Goal: Information Seeking & Learning: Learn about a topic

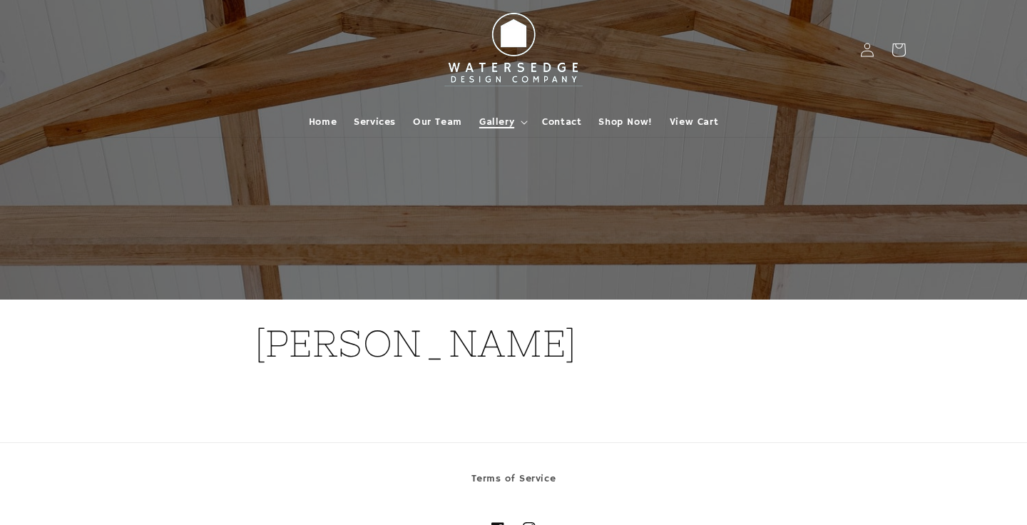
click at [503, 118] on span "Gallery" at bounding box center [496, 121] width 35 height 13
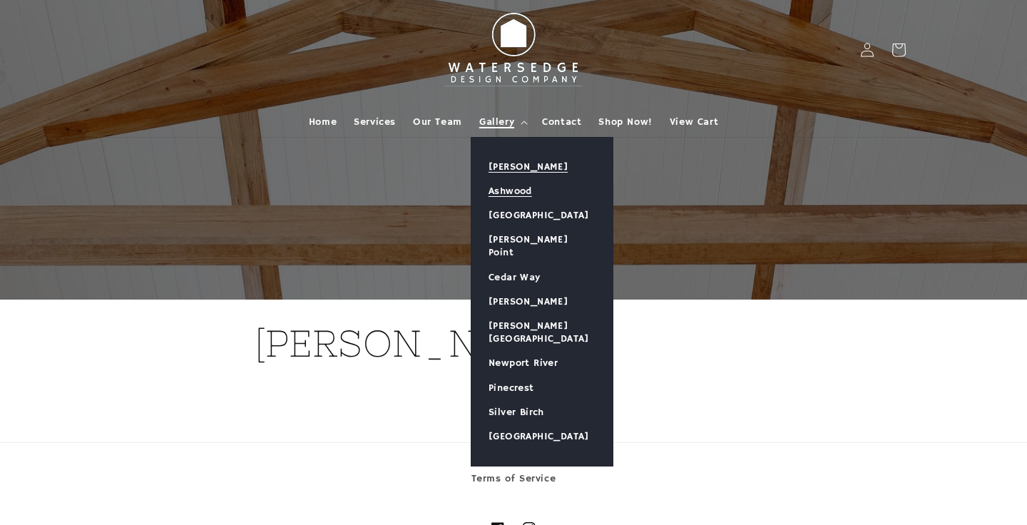
click at [501, 187] on link "Ashwood" at bounding box center [541, 191] width 141 height 24
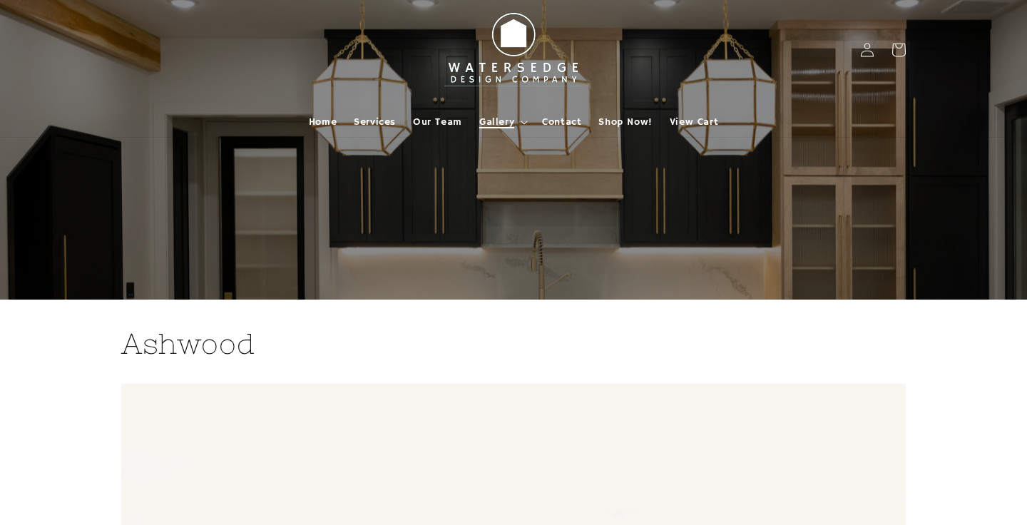
click at [493, 118] on span "Gallery" at bounding box center [496, 121] width 35 height 13
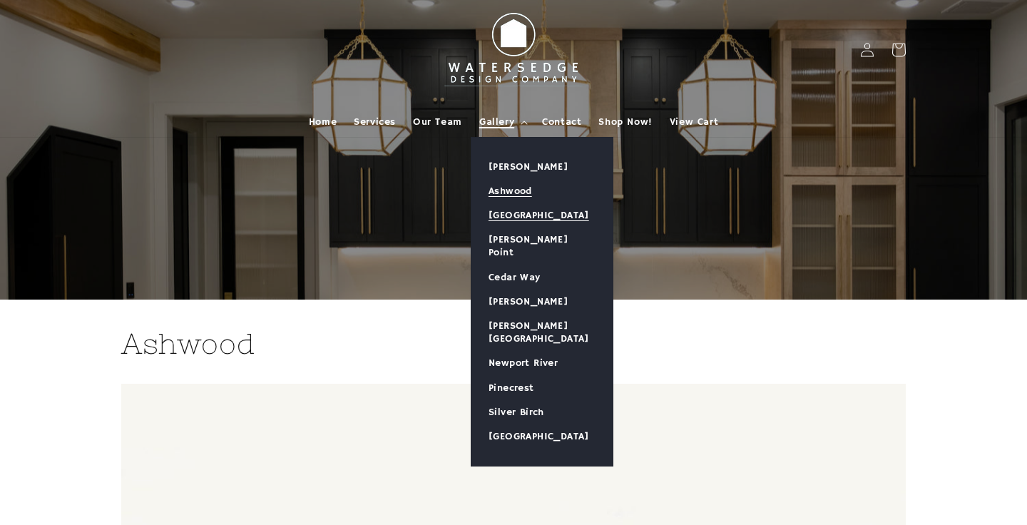
click at [504, 210] on link "[GEOGRAPHIC_DATA]" at bounding box center [541, 215] width 141 height 24
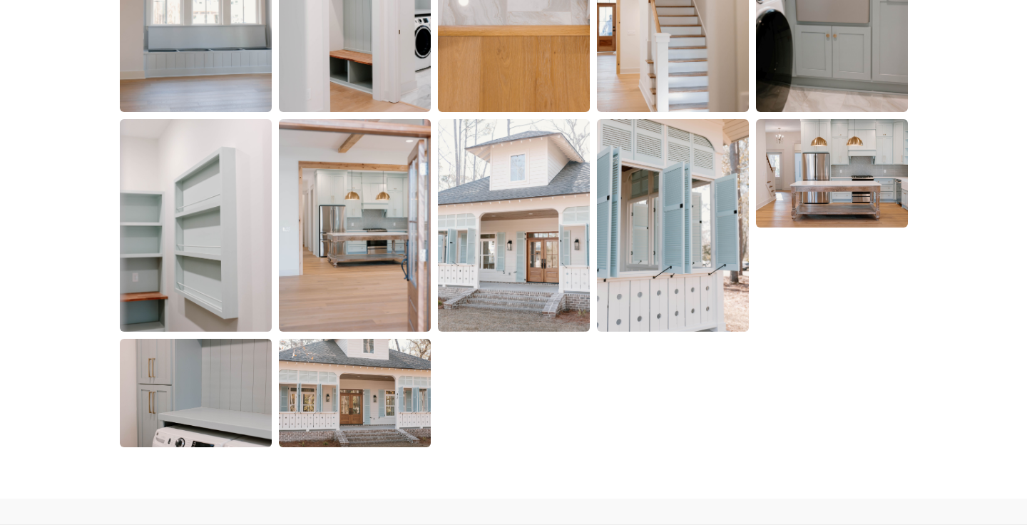
scroll to position [2872, 0]
click at [367, 411] on img at bounding box center [354, 391] width 155 height 111
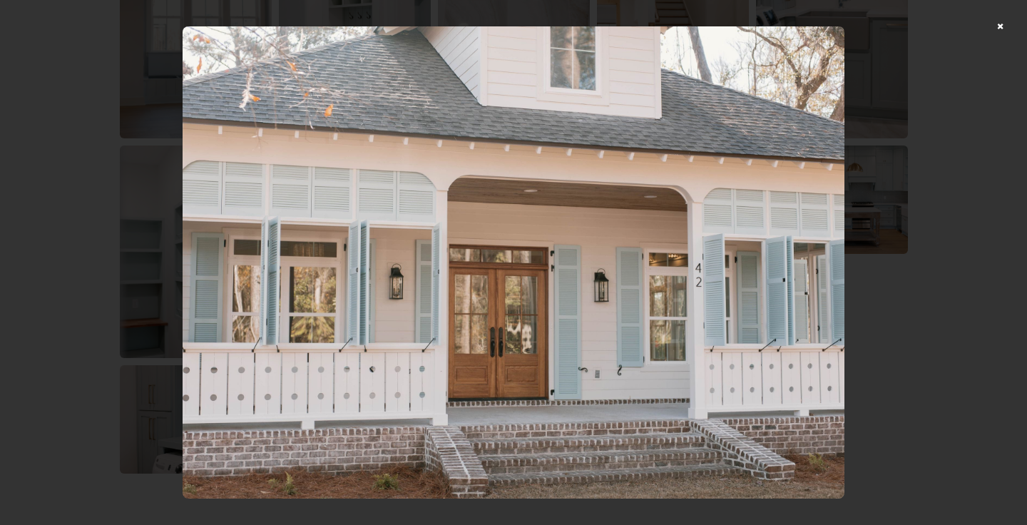
scroll to position [2848, 0]
click at [997, 22] on div at bounding box center [513, 262] width 1027 height 525
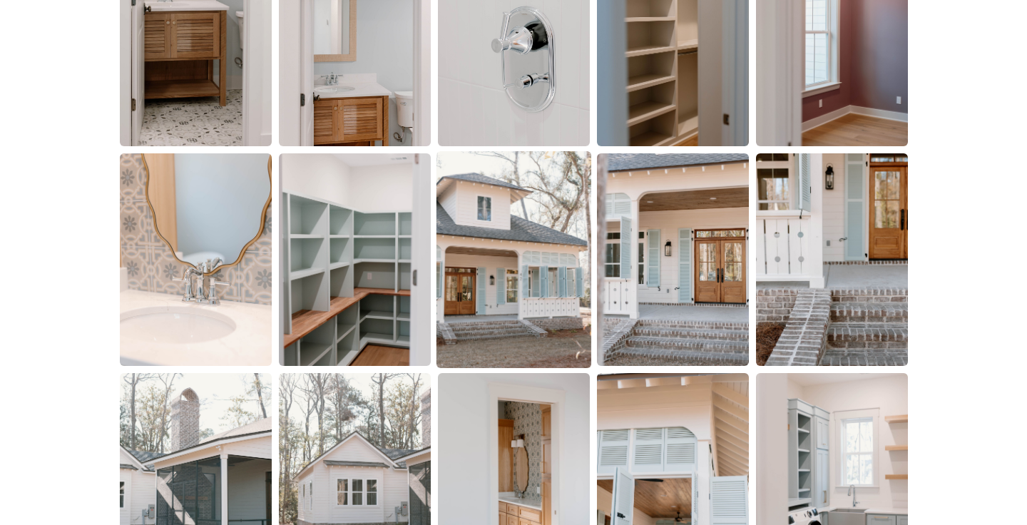
scroll to position [1069, 0]
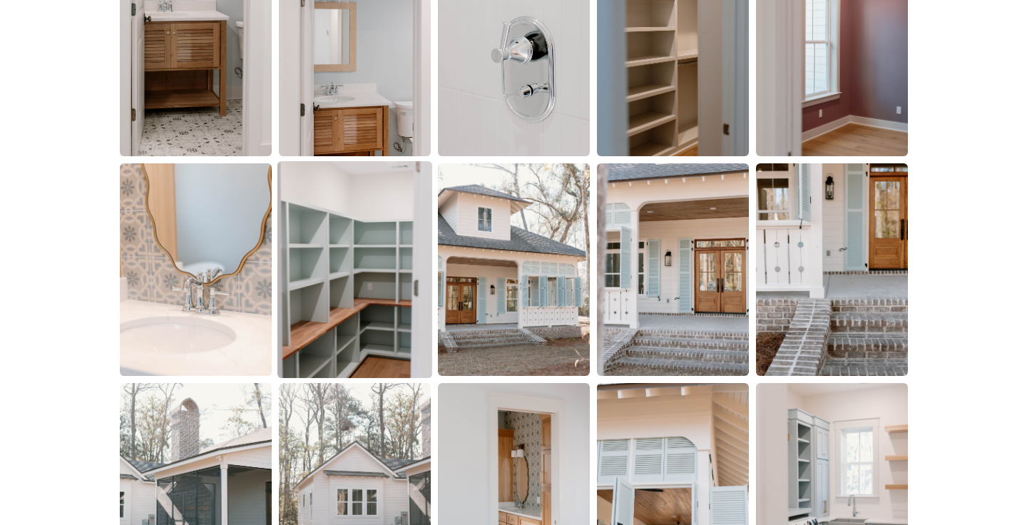
click at [343, 260] on img at bounding box center [354, 269] width 155 height 217
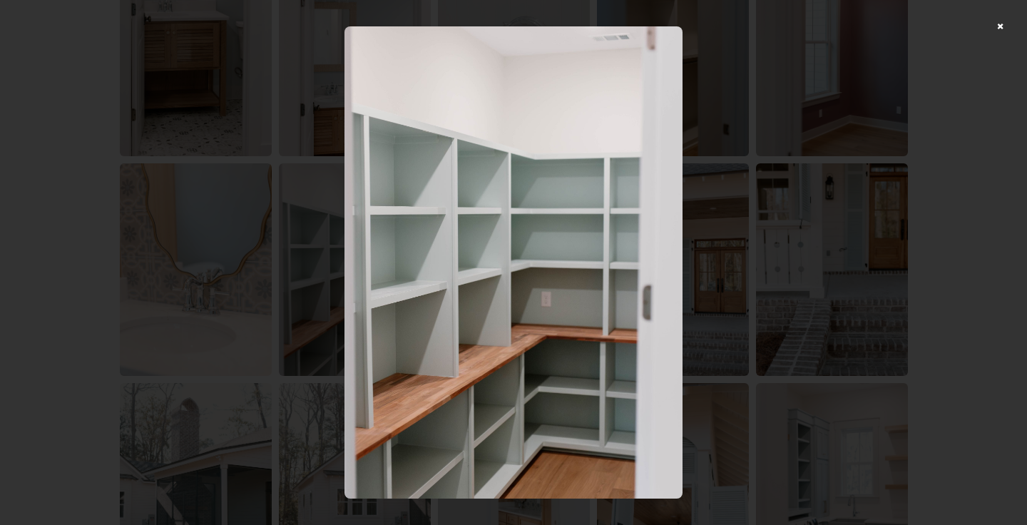
click at [1000, 21] on div at bounding box center [513, 262] width 1027 height 525
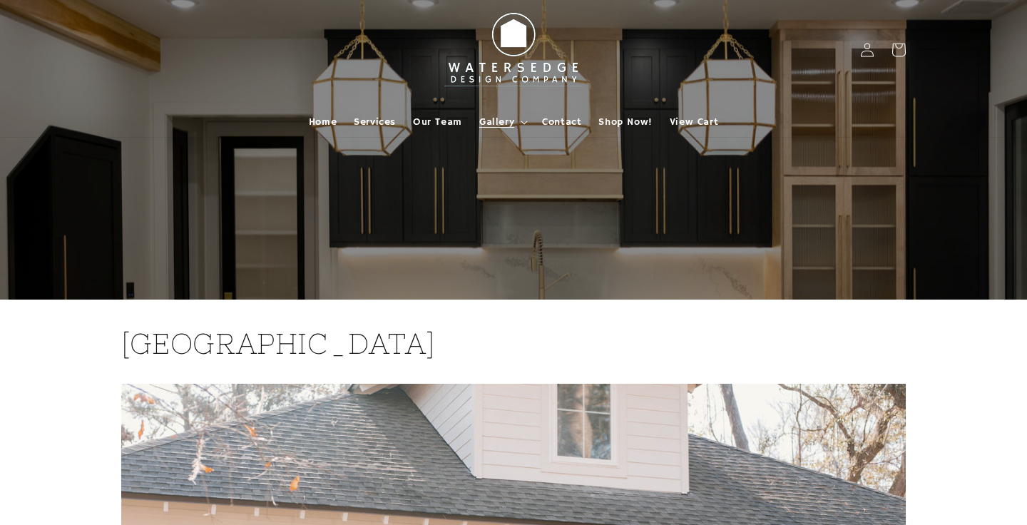
scroll to position [0, 0]
click at [502, 118] on span "Gallery" at bounding box center [496, 121] width 35 height 13
click at [634, 116] on span "Shop Now!" at bounding box center [624, 121] width 53 height 13
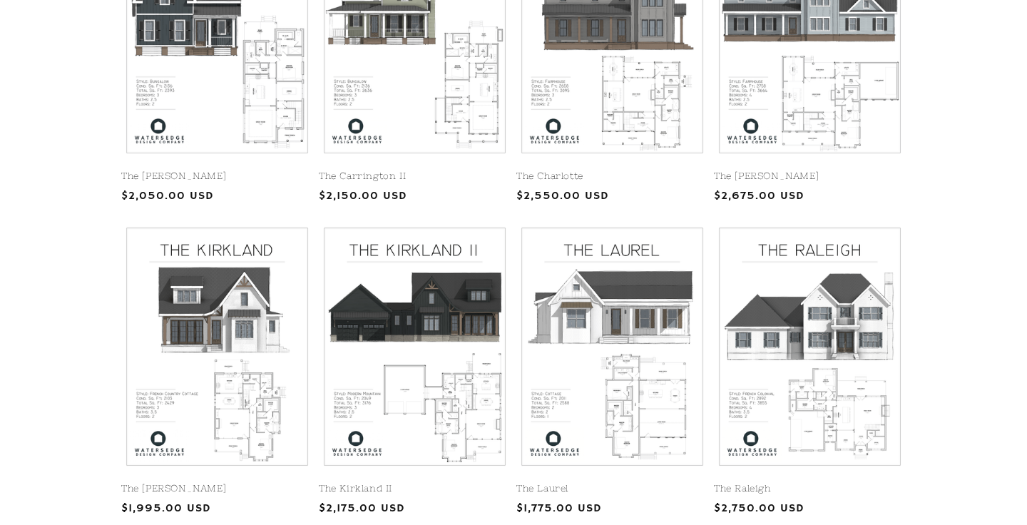
scroll to position [454, 0]
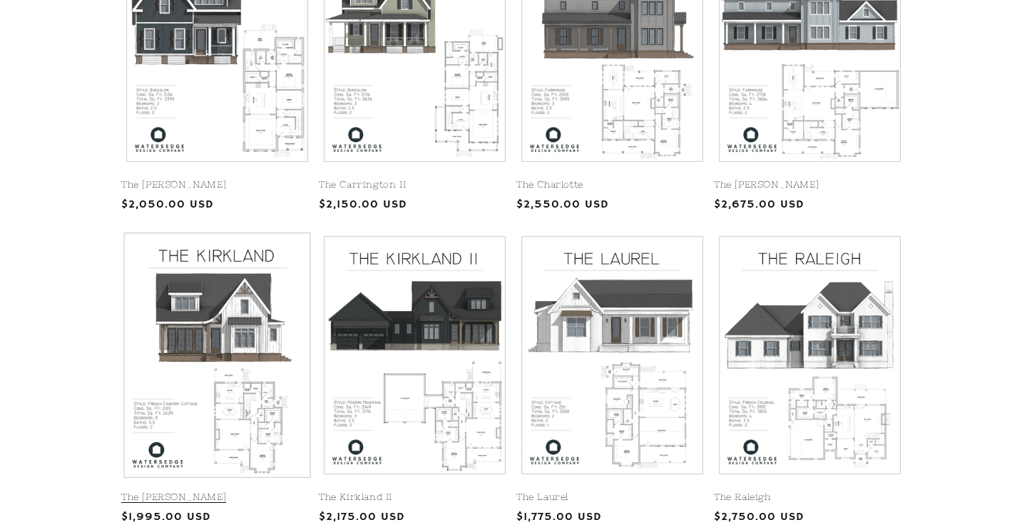
click at [230, 491] on link "The Kirkland" at bounding box center [217, 497] width 192 height 12
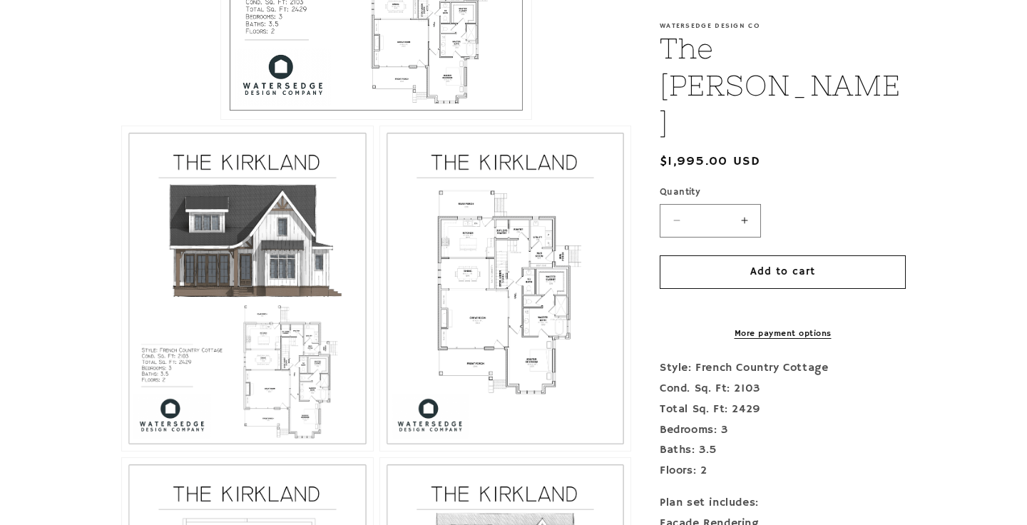
scroll to position [637, 0]
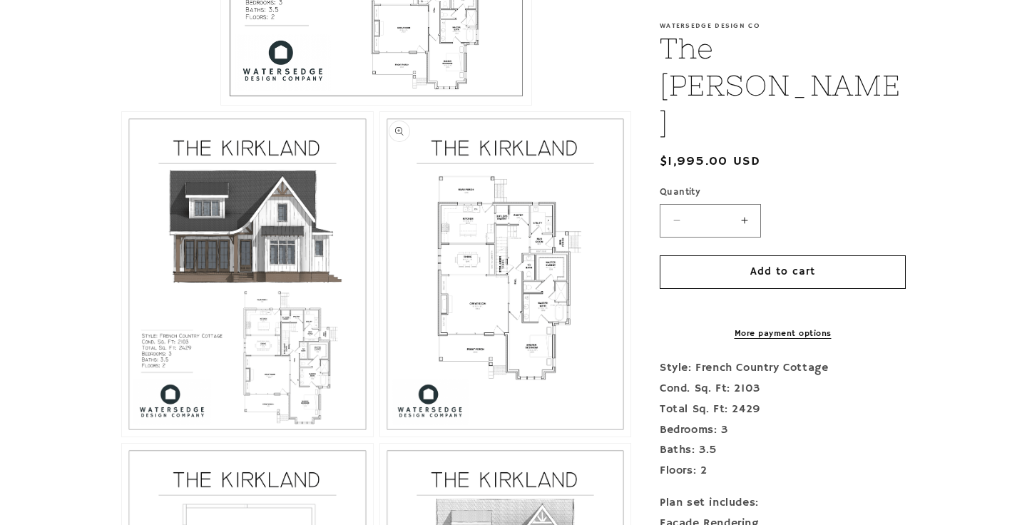
click at [380, 436] on button "Open media 3 in modal" at bounding box center [380, 436] width 0 height 0
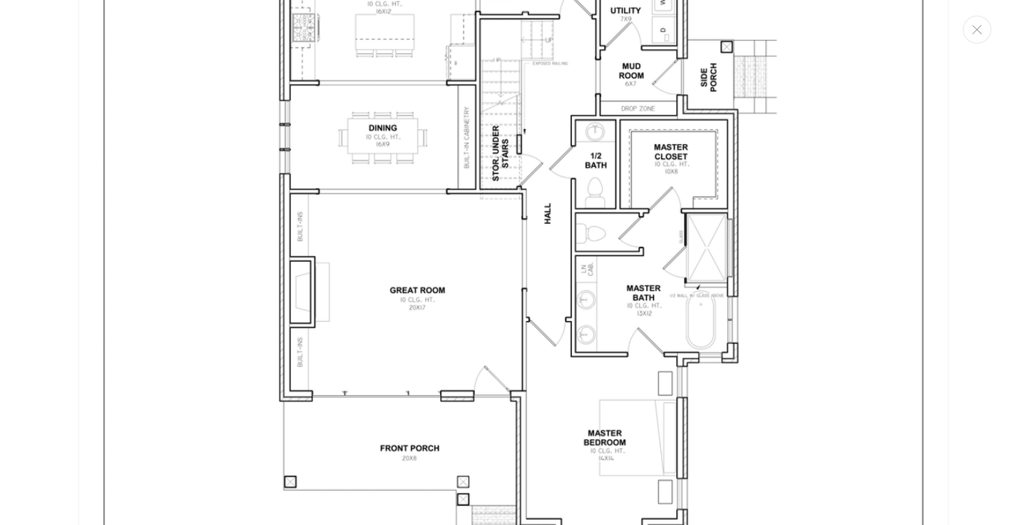
scroll to position [2687, 0]
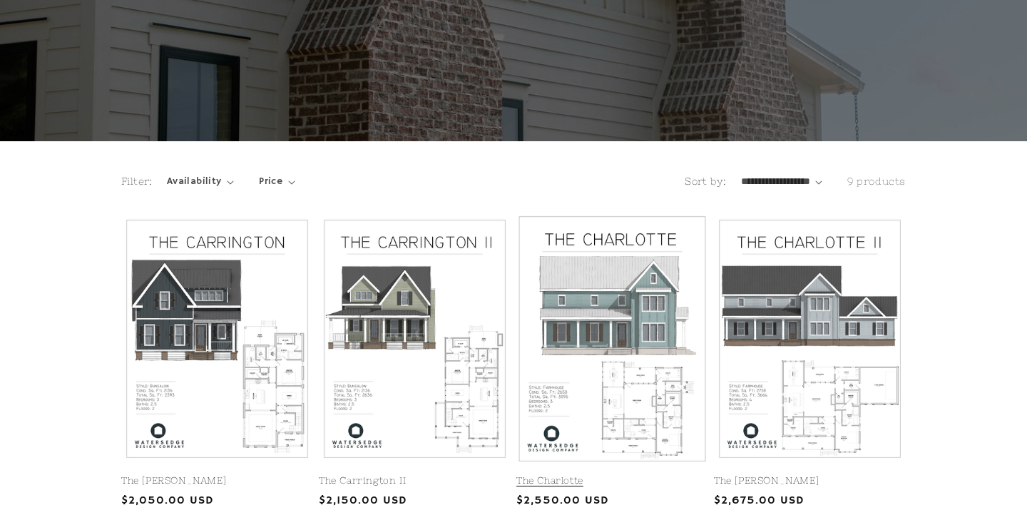
scroll to position [192, 0]
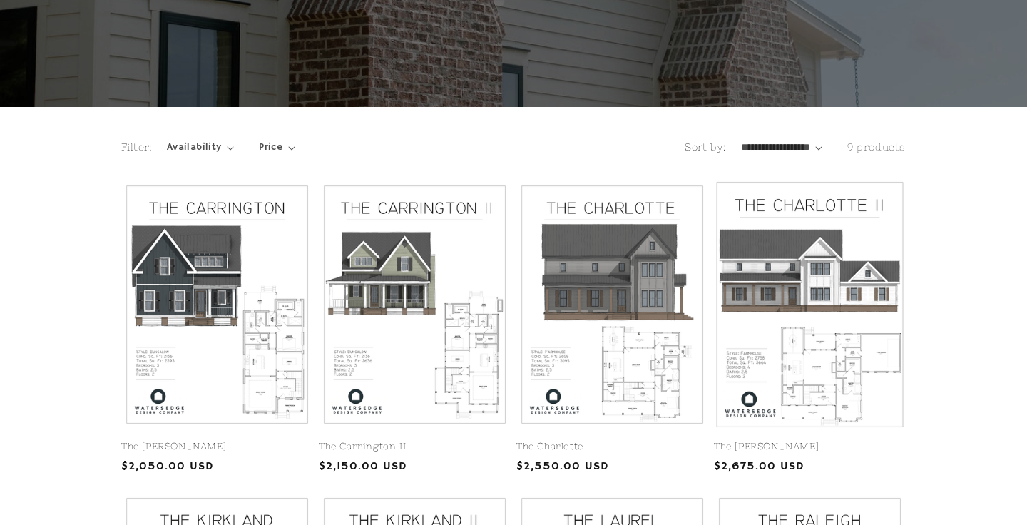
click at [771, 441] on link "The [PERSON_NAME]" at bounding box center [810, 447] width 192 height 12
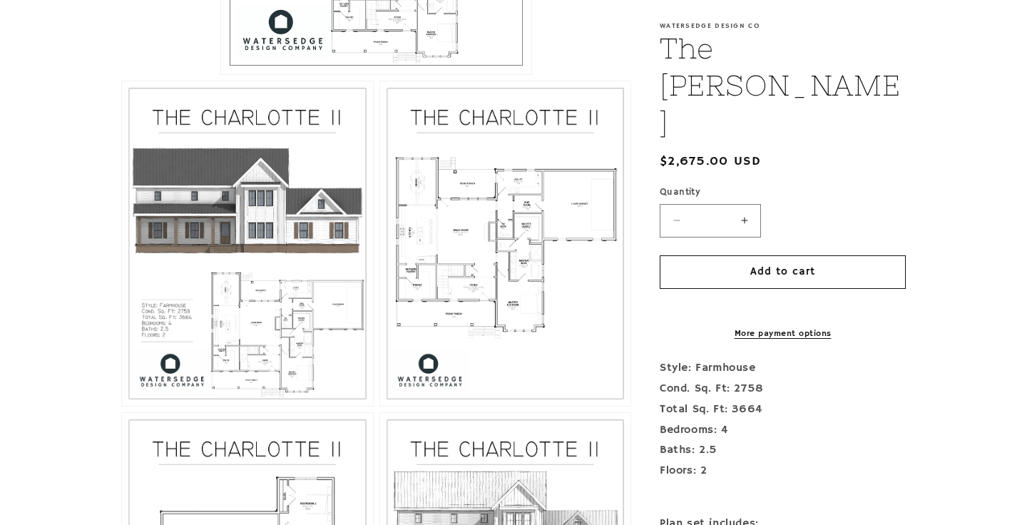
scroll to position [690, 0]
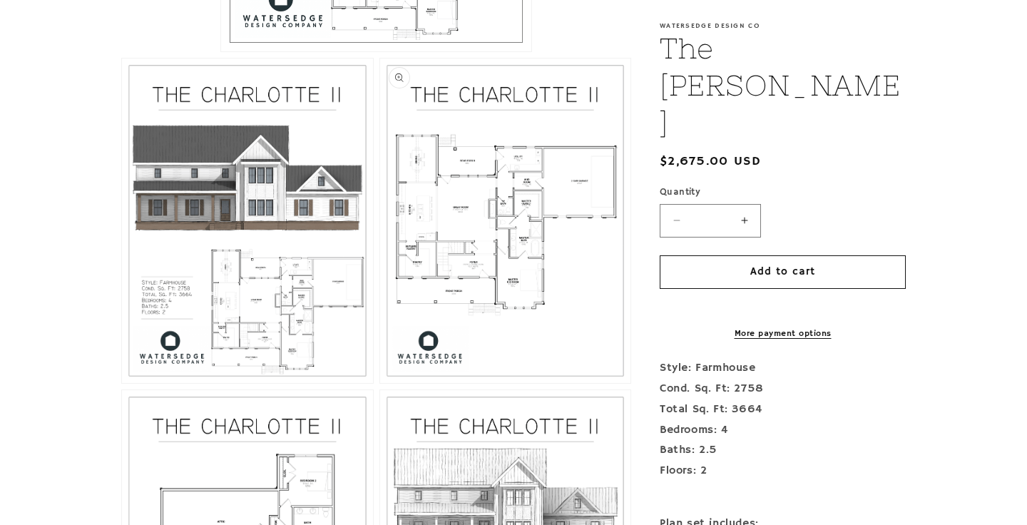
click at [380, 383] on button "Open media 3 in modal" at bounding box center [380, 383] width 0 height 0
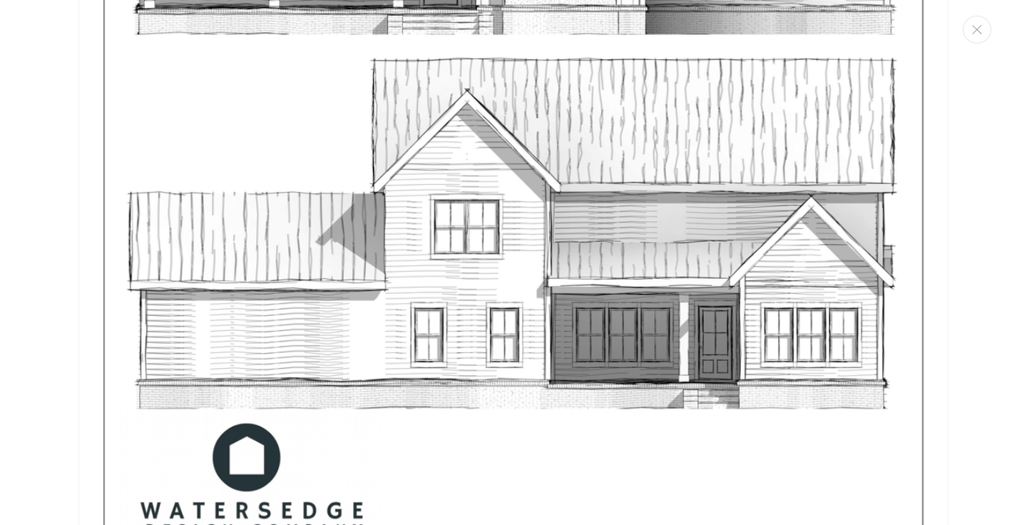
scroll to position [5083, 0]
